Goal: Task Accomplishment & Management: Understand process/instructions

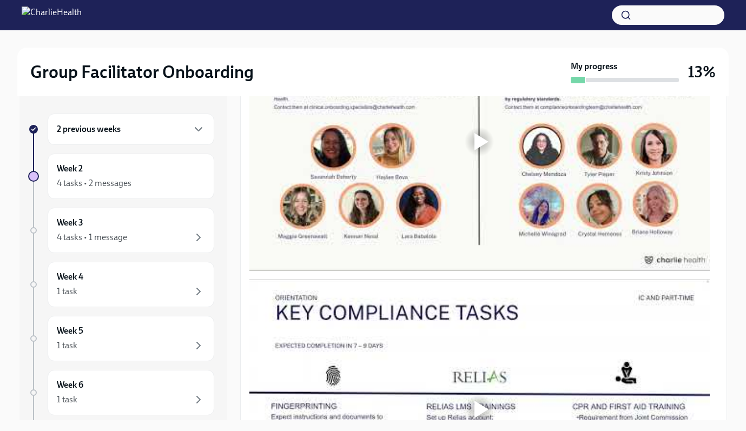
scroll to position [700, 0]
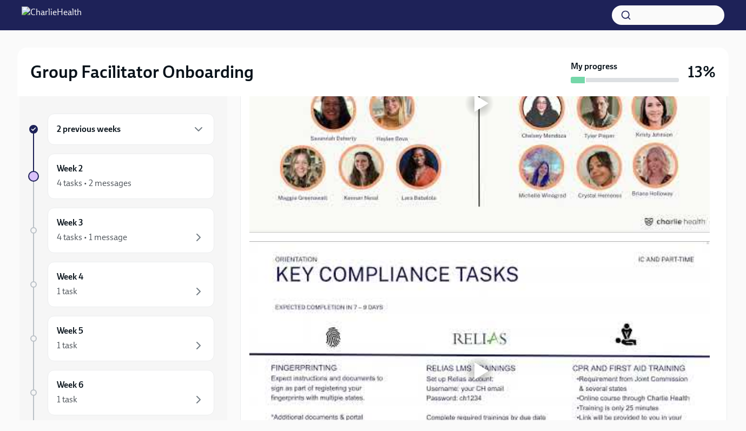
click at [485, 98] on div at bounding box center [482, 103] width 14 height 17
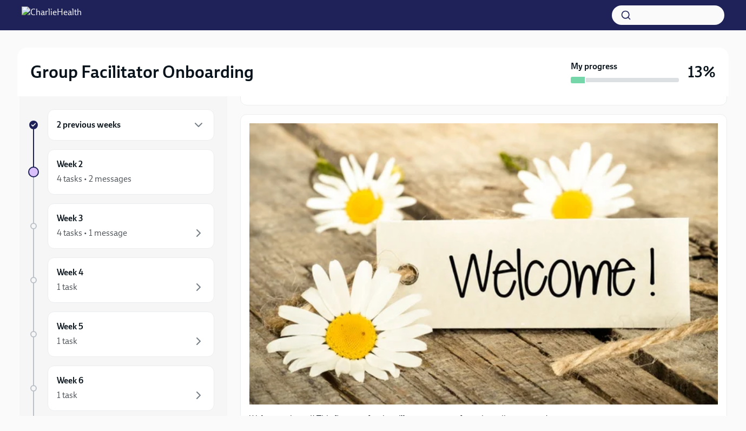
scroll to position [0, 0]
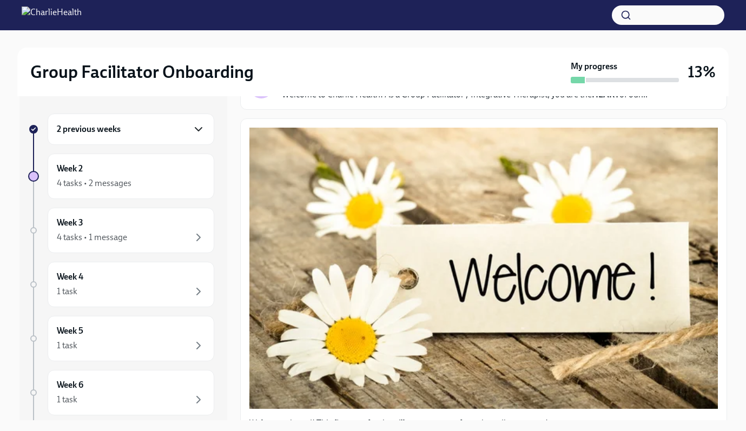
click at [192, 127] on icon "button" at bounding box center [198, 129] width 13 height 13
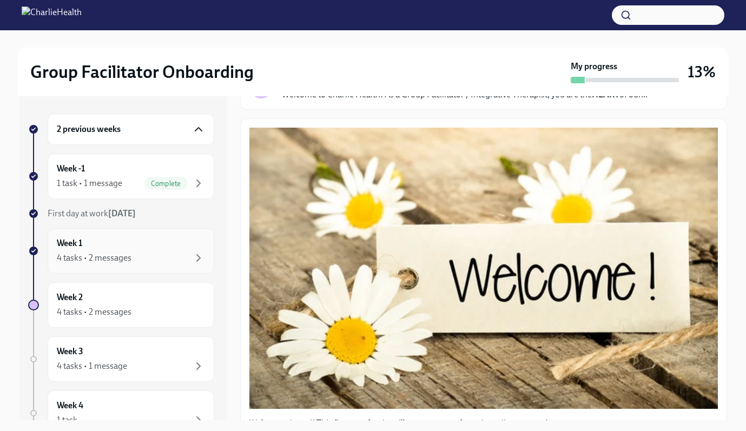
click at [143, 253] on div "4 tasks • 2 messages" at bounding box center [131, 258] width 148 height 13
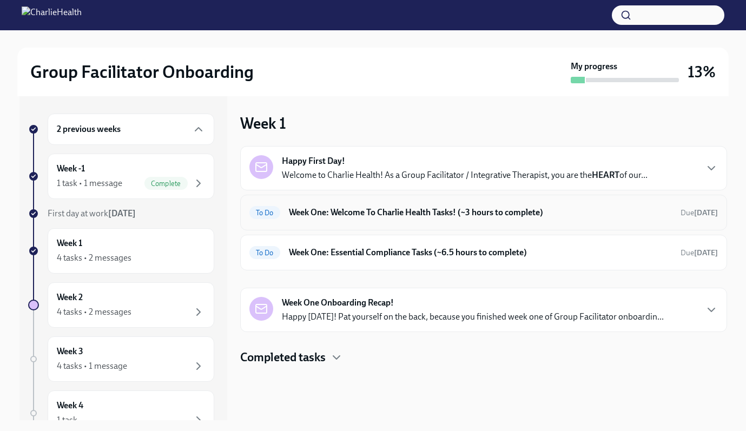
click at [337, 214] on h6 "Week One: Welcome To Charlie Health Tasks! (~3 hours to complete)" at bounding box center [480, 213] width 383 height 12
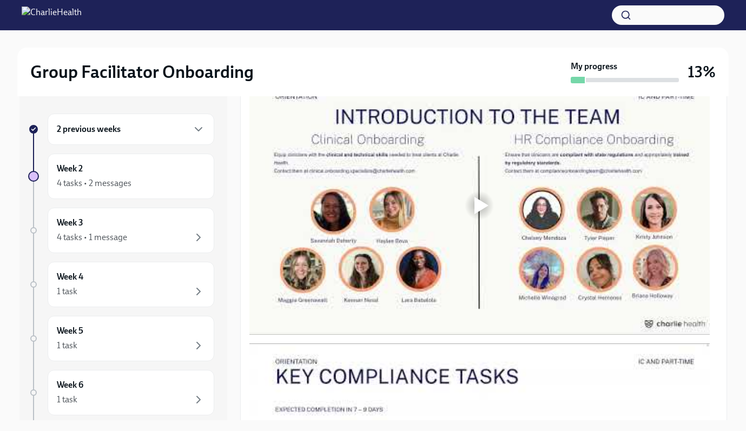
scroll to position [866, 0]
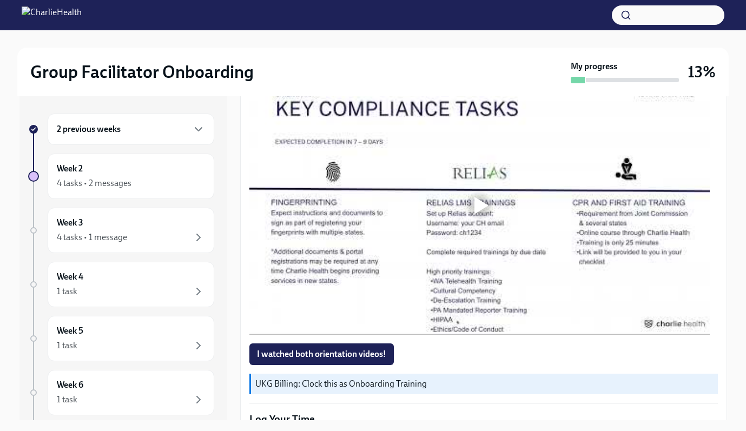
click at [473, 207] on div at bounding box center [479, 205] width 35 height 35
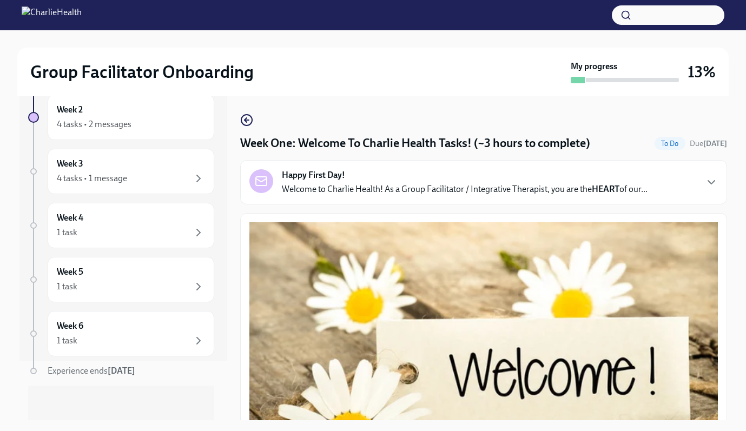
scroll to position [19, 0]
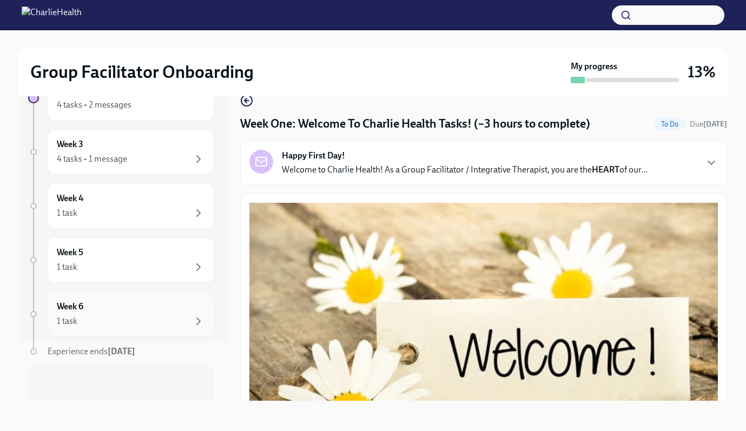
click at [150, 308] on div "Week 6 1 task" at bounding box center [131, 314] width 148 height 27
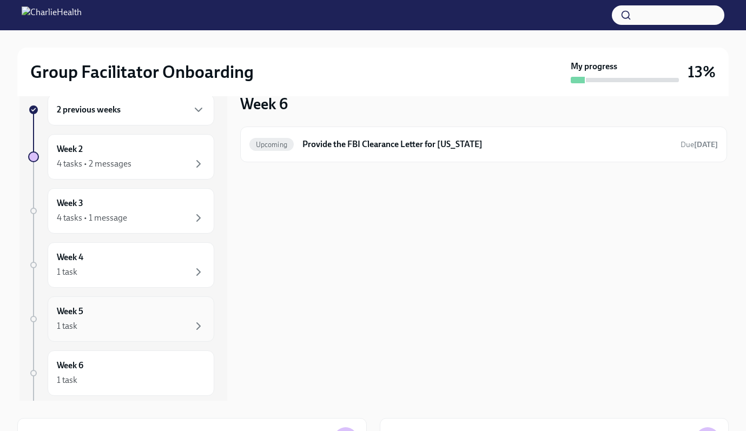
click at [122, 322] on div "1 task" at bounding box center [131, 326] width 148 height 13
click at [117, 317] on div "Week 5 1 task" at bounding box center [131, 319] width 148 height 27
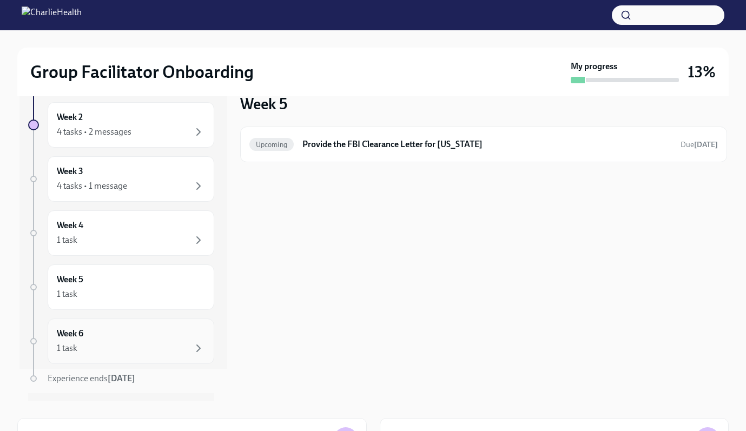
scroll to position [59, 0]
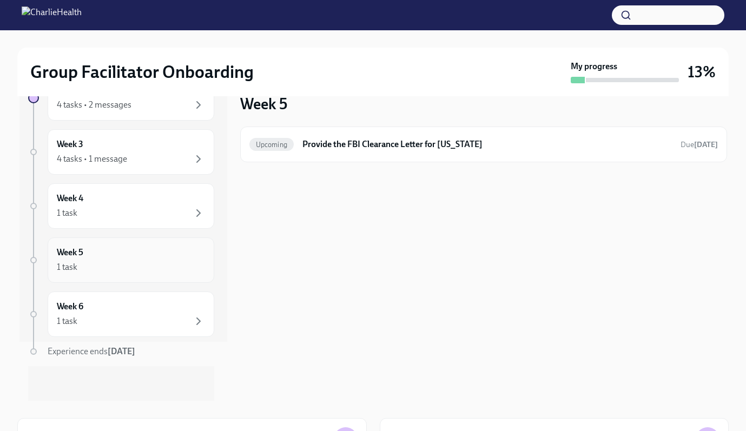
click at [138, 269] on div "1 task" at bounding box center [131, 267] width 148 height 13
click at [113, 208] on div "1 task" at bounding box center [131, 213] width 148 height 13
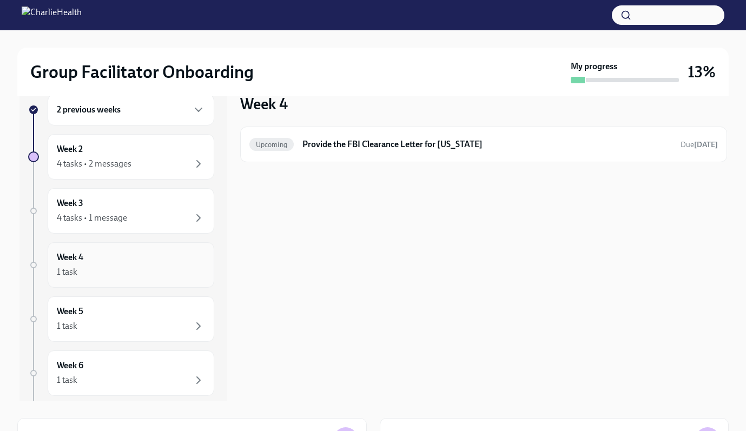
click at [120, 264] on div "Week 4 1 task" at bounding box center [131, 265] width 148 height 27
click at [125, 219] on div "4 tasks • 1 message" at bounding box center [92, 218] width 70 height 12
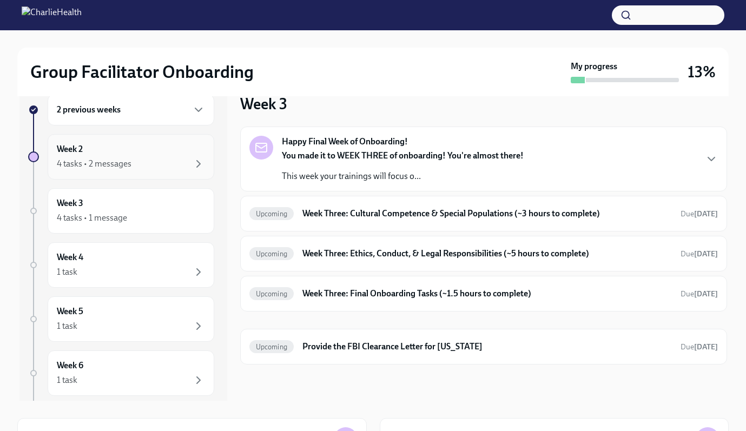
click at [93, 150] on div "Week 2 4 tasks • 2 messages" at bounding box center [131, 156] width 148 height 27
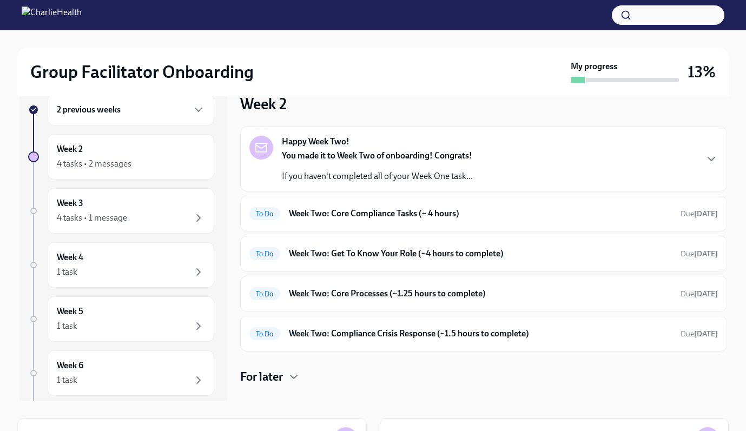
click at [121, 116] on div "2 previous weeks" at bounding box center [131, 109] width 148 height 13
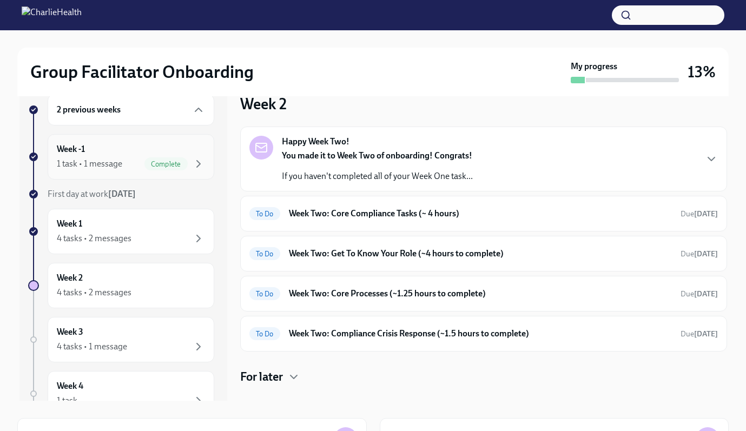
click at [121, 169] on div "1 task • 1 message" at bounding box center [89, 164] width 65 height 12
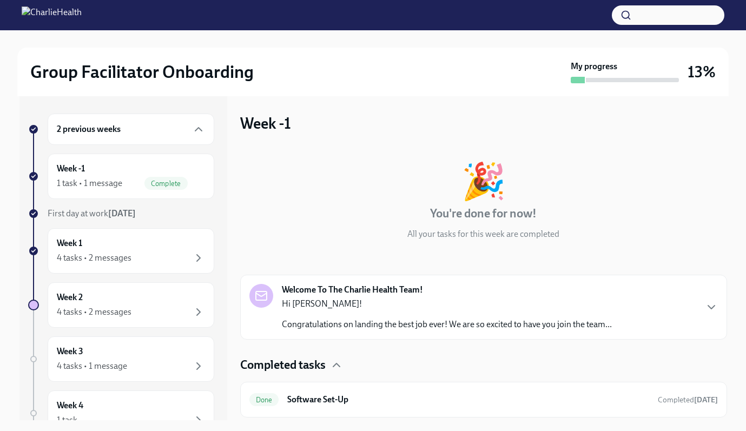
click at [137, 130] on div "2 previous weeks" at bounding box center [131, 129] width 148 height 13
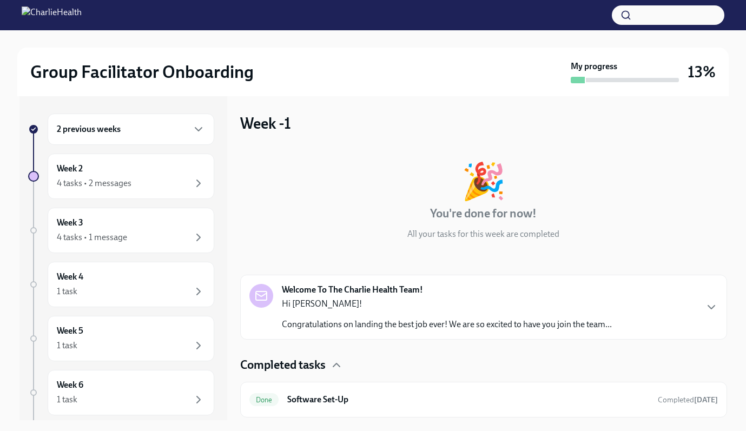
click at [147, 124] on div "2 previous weeks" at bounding box center [131, 129] width 148 height 13
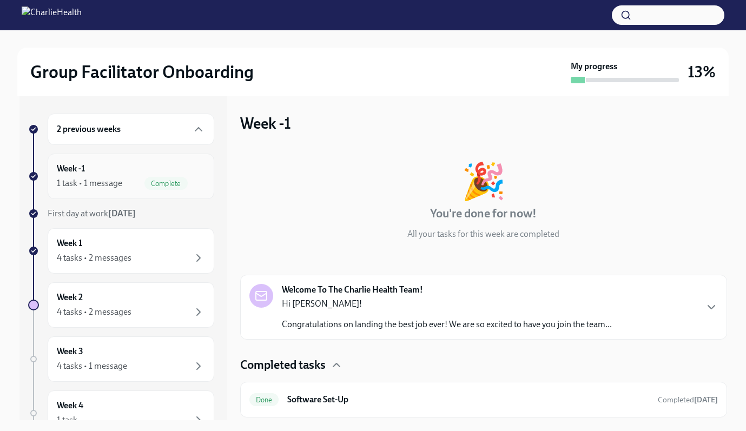
click at [144, 182] on span "Complete" at bounding box center [165, 184] width 43 height 8
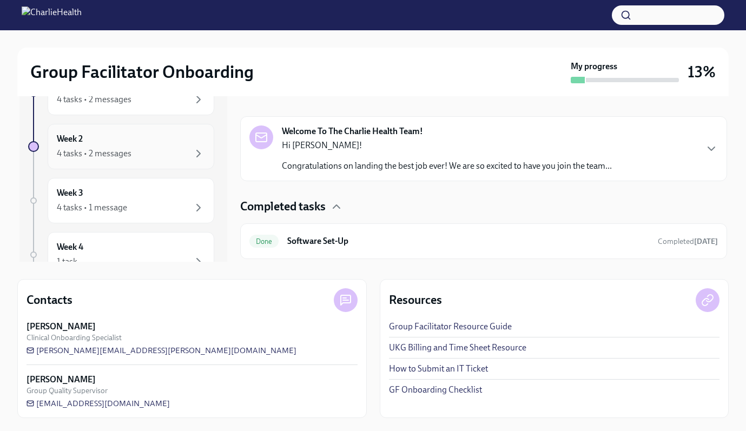
scroll to position [156, 0]
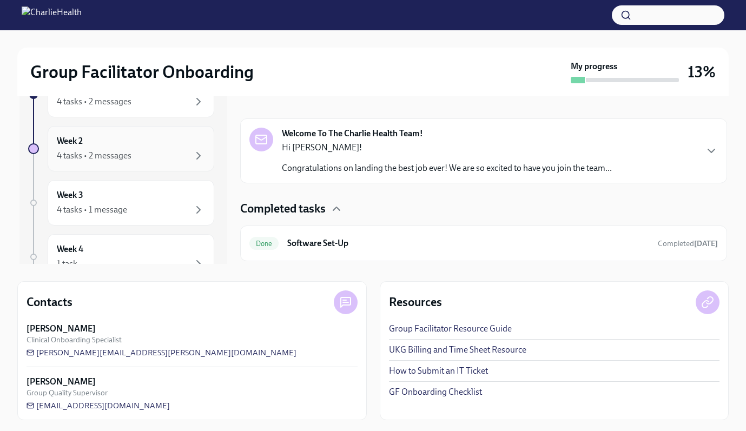
click at [132, 155] on div "4 tasks • 2 messages" at bounding box center [131, 155] width 148 height 13
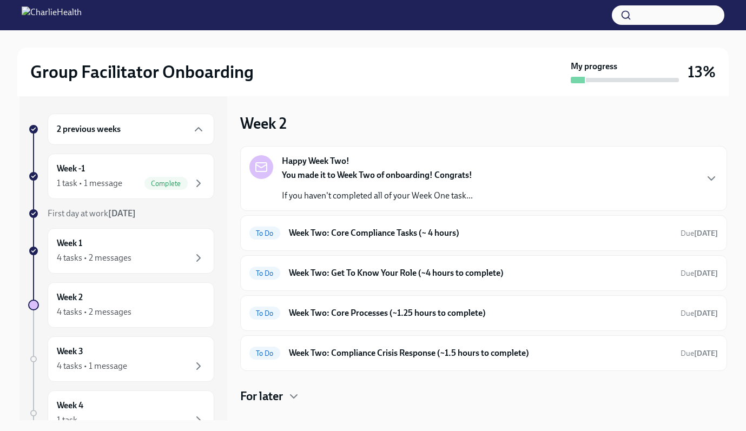
click at [524, 176] on div "Happy Week Two! You made it to Week Two of onboarding! Congrats! If you haven't…" at bounding box center [483, 178] width 469 height 47
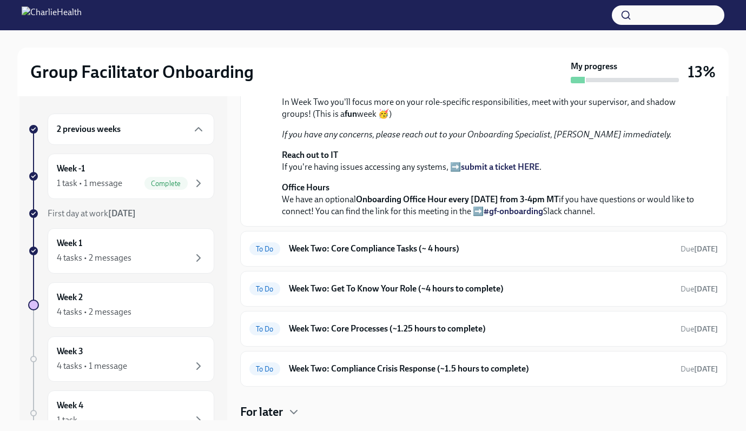
scroll to position [353, 0]
click at [419, 245] on h6 "Week Two: Core Compliance Tasks (~ 4 hours)" at bounding box center [480, 249] width 383 height 12
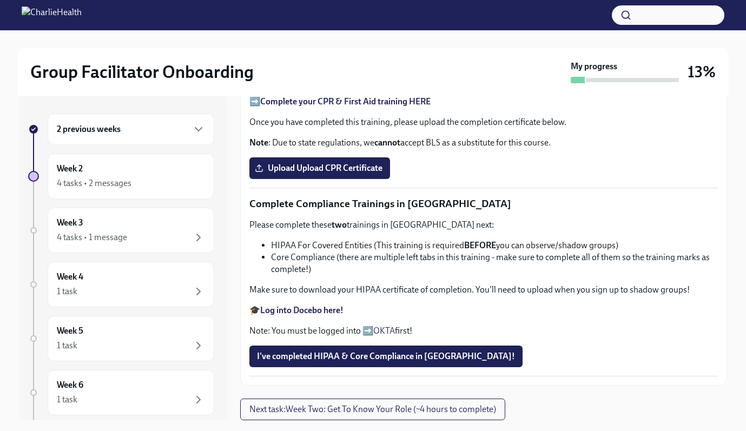
scroll to position [624, 0]
